Goal: Information Seeking & Learning: Compare options

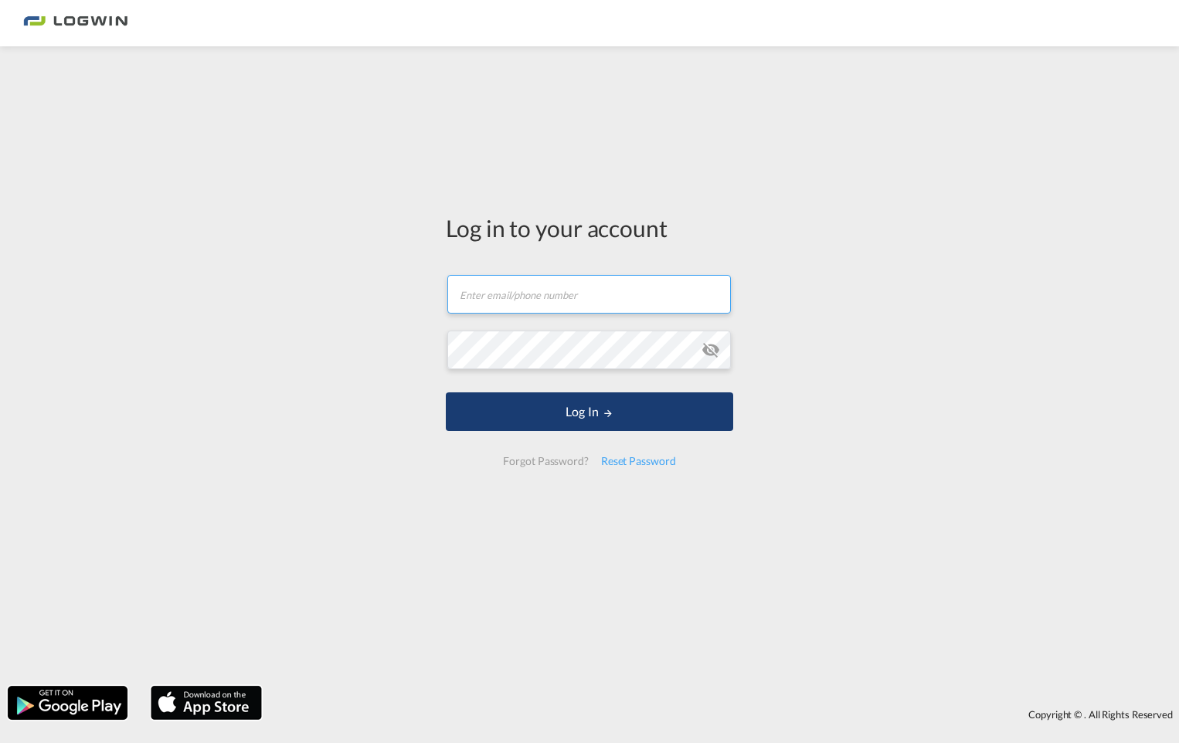
type input "annika.gebhard@logwin-logistics.com"
click at [559, 426] on button "Log In" at bounding box center [589, 411] width 287 height 39
